Goal: Transaction & Acquisition: Purchase product/service

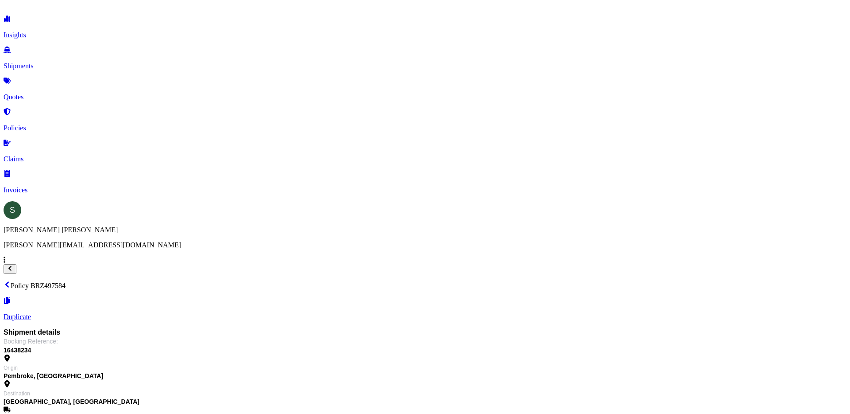
click at [42, 93] on p "Quotes" at bounding box center [425, 97] width 843 height 8
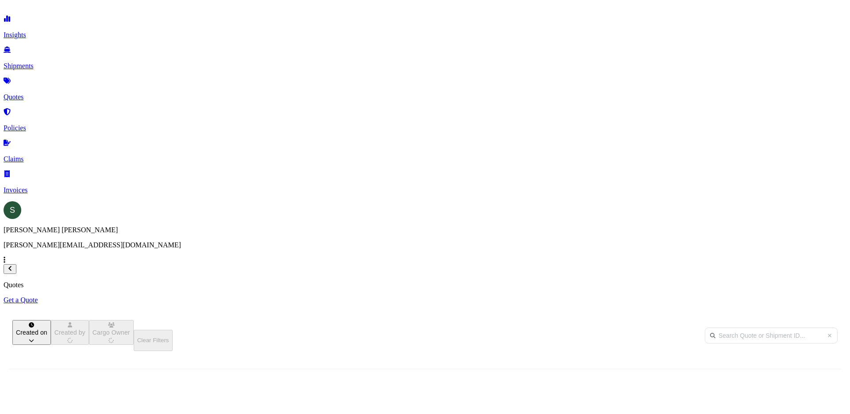
scroll to position [263, 702]
click at [801, 296] on link "Get a Quote" at bounding box center [425, 300] width 843 height 8
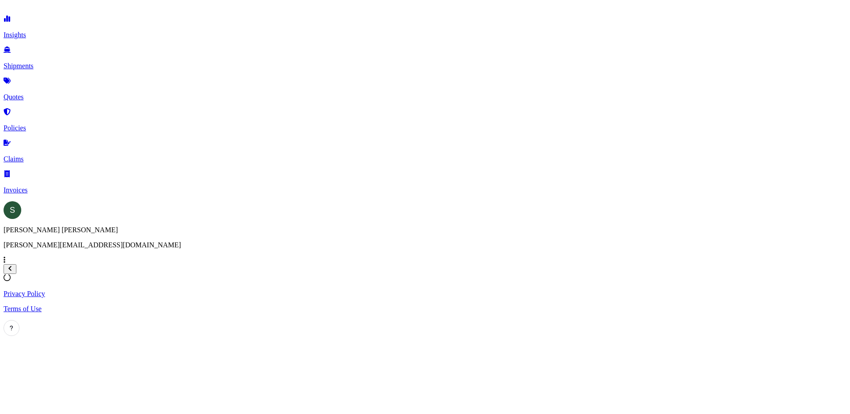
select select "Sea"
select select "1"
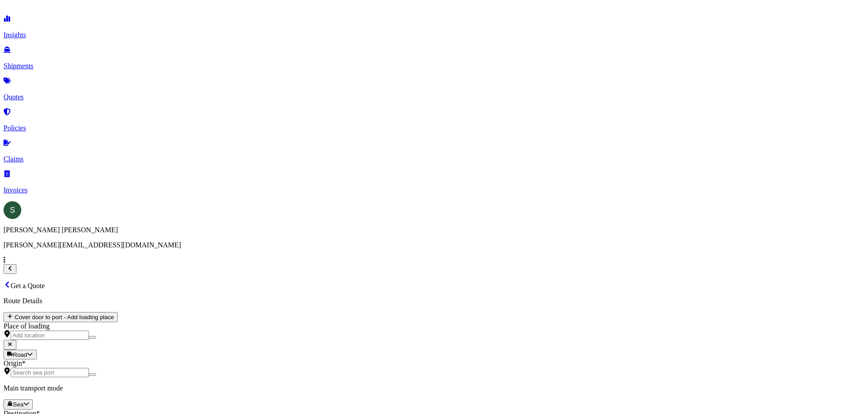
click at [160, 219] on div "Road" at bounding box center [149, 214] width 22 height 9
select select "Road"
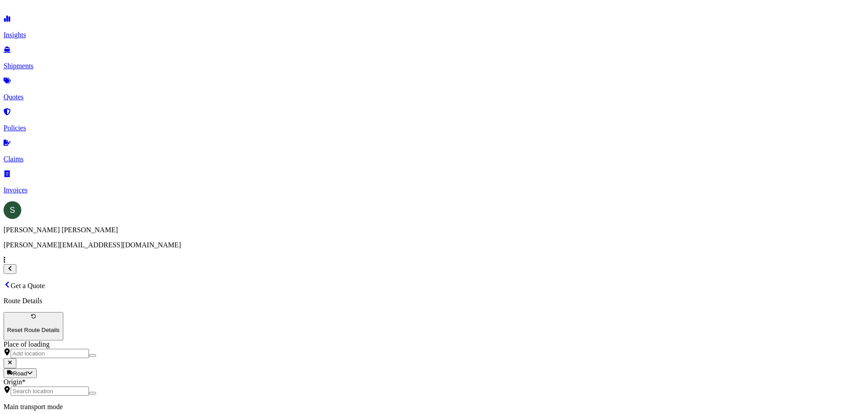
click at [204, 378] on div "Origin *" at bounding box center [425, 387] width 843 height 18
click at [89, 386] on input "Origin *" at bounding box center [50, 390] width 78 height 9
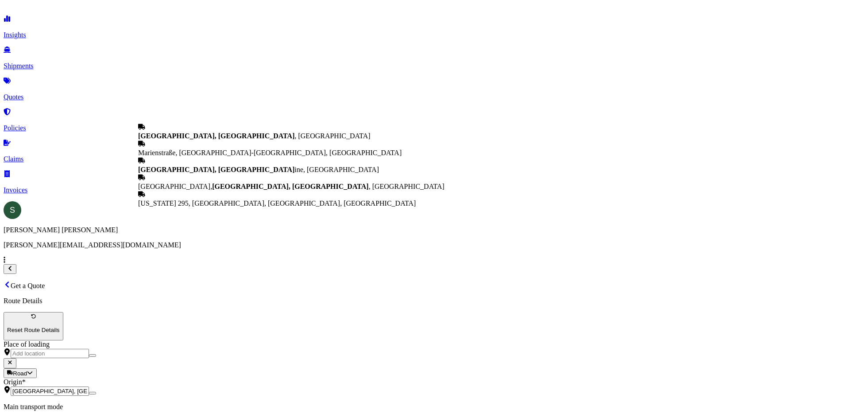
click at [212, 140] on span "[GEOGRAPHIC_DATA], [GEOGRAPHIC_DATA] , [GEOGRAPHIC_DATA]" at bounding box center [254, 136] width 233 height 8
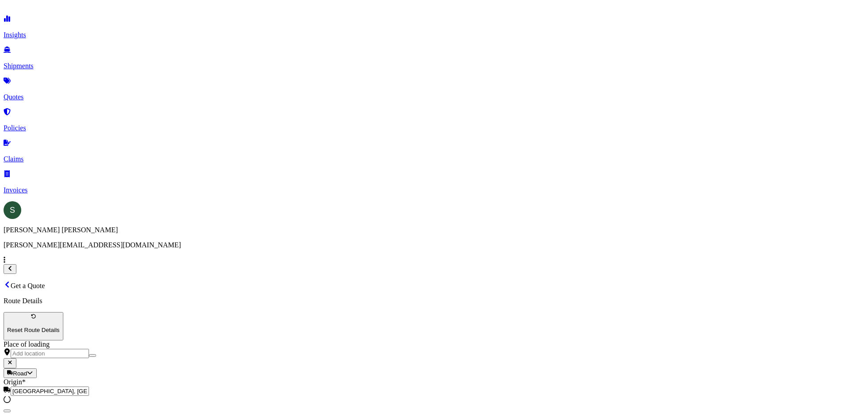
type input "[GEOGRAPHIC_DATA], [GEOGRAPHIC_DATA], [GEOGRAPHIC_DATA]"
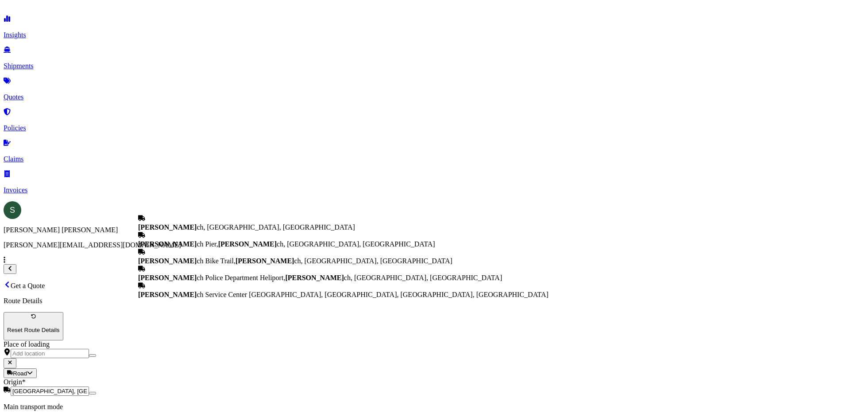
click at [216, 224] on span "[PERSON_NAME] ch, [GEOGRAPHIC_DATA], [GEOGRAPHIC_DATA]" at bounding box center [246, 227] width 217 height 8
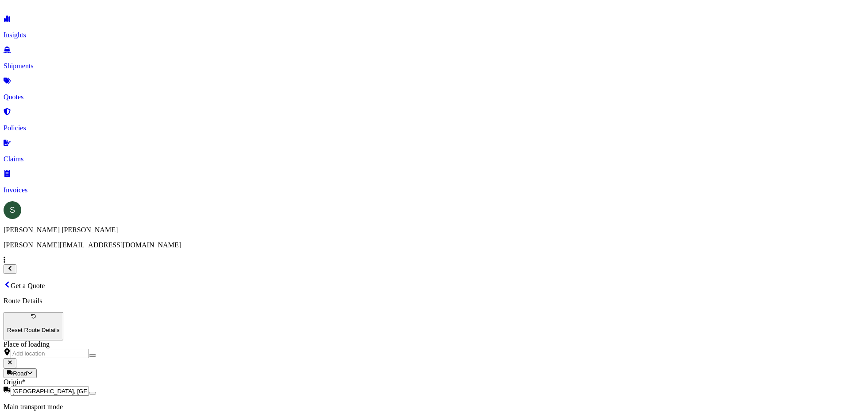
type input "[GEOGRAPHIC_DATA], [GEOGRAPHIC_DATA], [GEOGRAPHIC_DATA]"
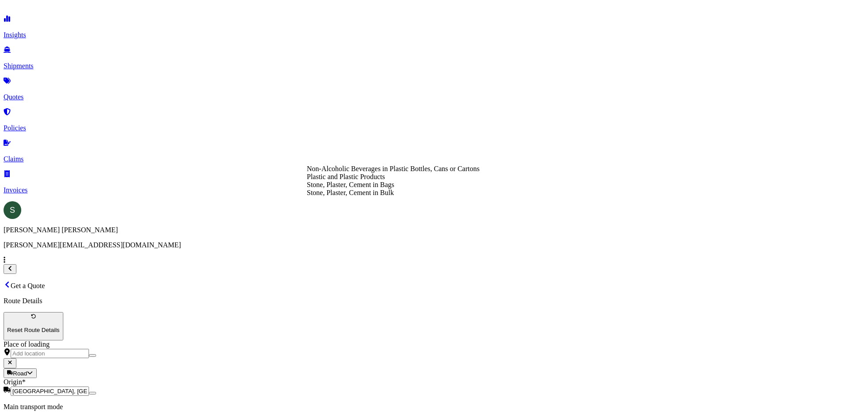
click at [421, 181] on div "Plastic and Plastic Products" at bounding box center [393, 177] width 173 height 8
type input "Plastic and Plastic Products"
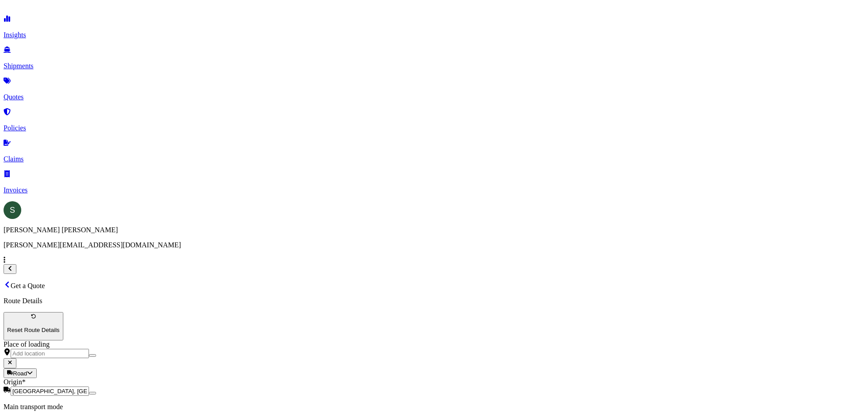
type textarea "C"
type textarea "Plastic Shelving"
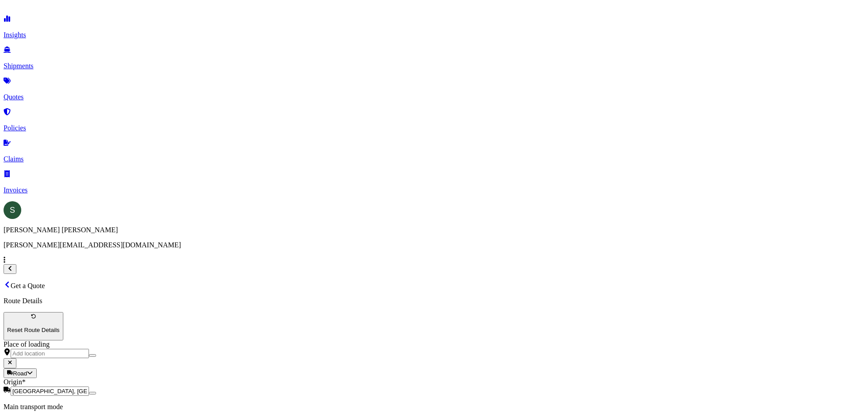
paste input "10424.52"
type input "10424.52"
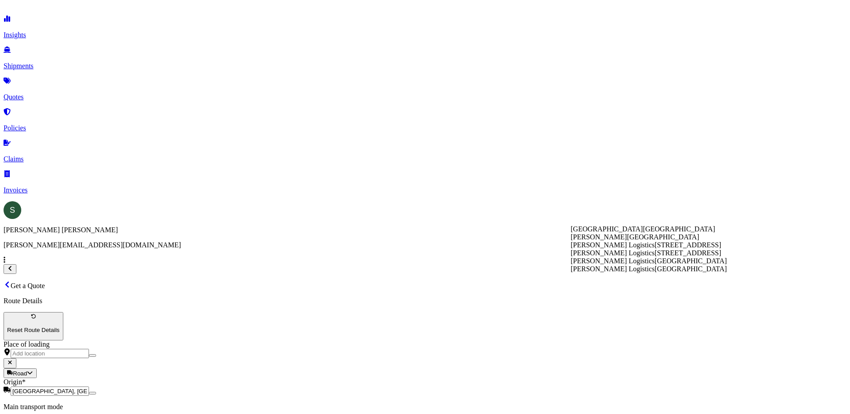
click at [652, 249] on div "[PERSON_NAME] Logistics [STREET_ADDRESS]" at bounding box center [649, 245] width 156 height 8
type input "[PERSON_NAME] Logistics"
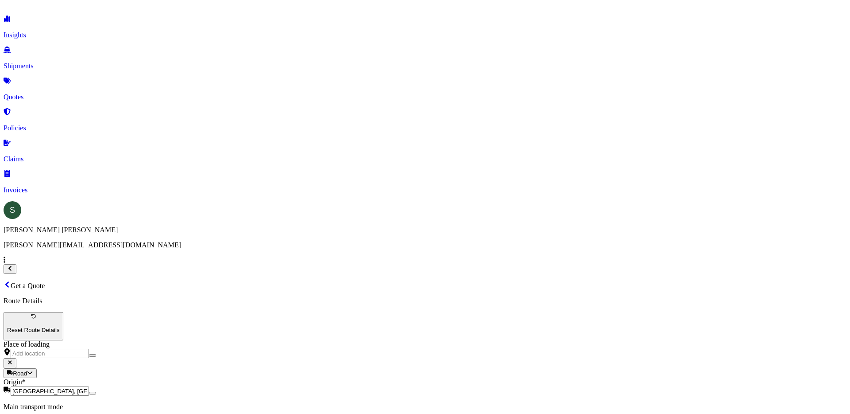
type input "981.00"
type input "XPO"
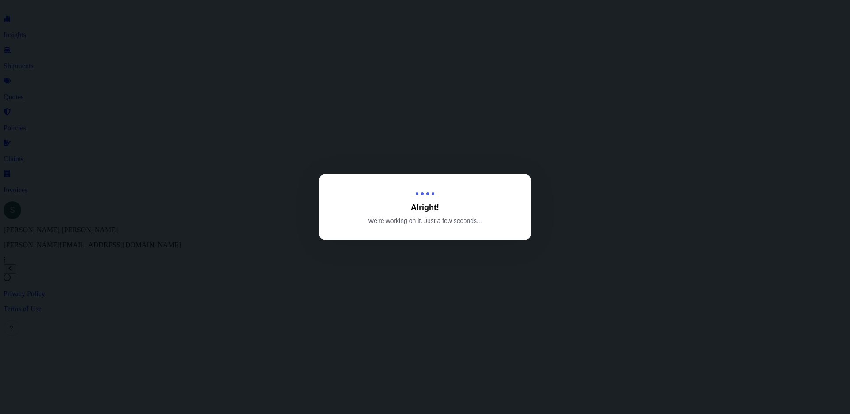
select select "Road"
select select "1"
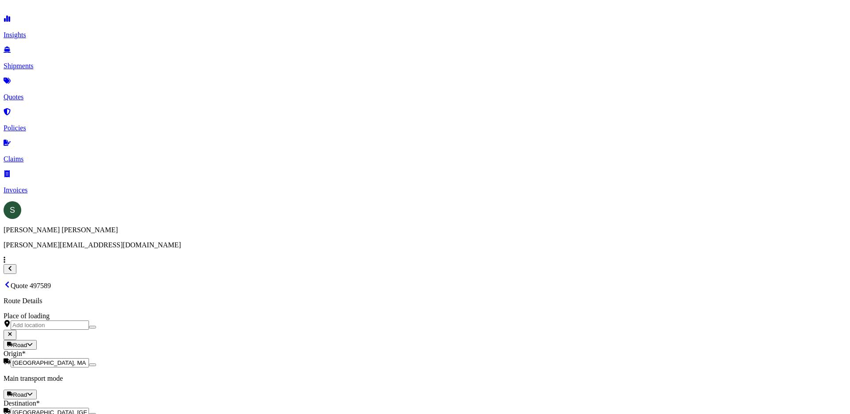
scroll to position [408, 0]
